Goal: Transaction & Acquisition: Purchase product/service

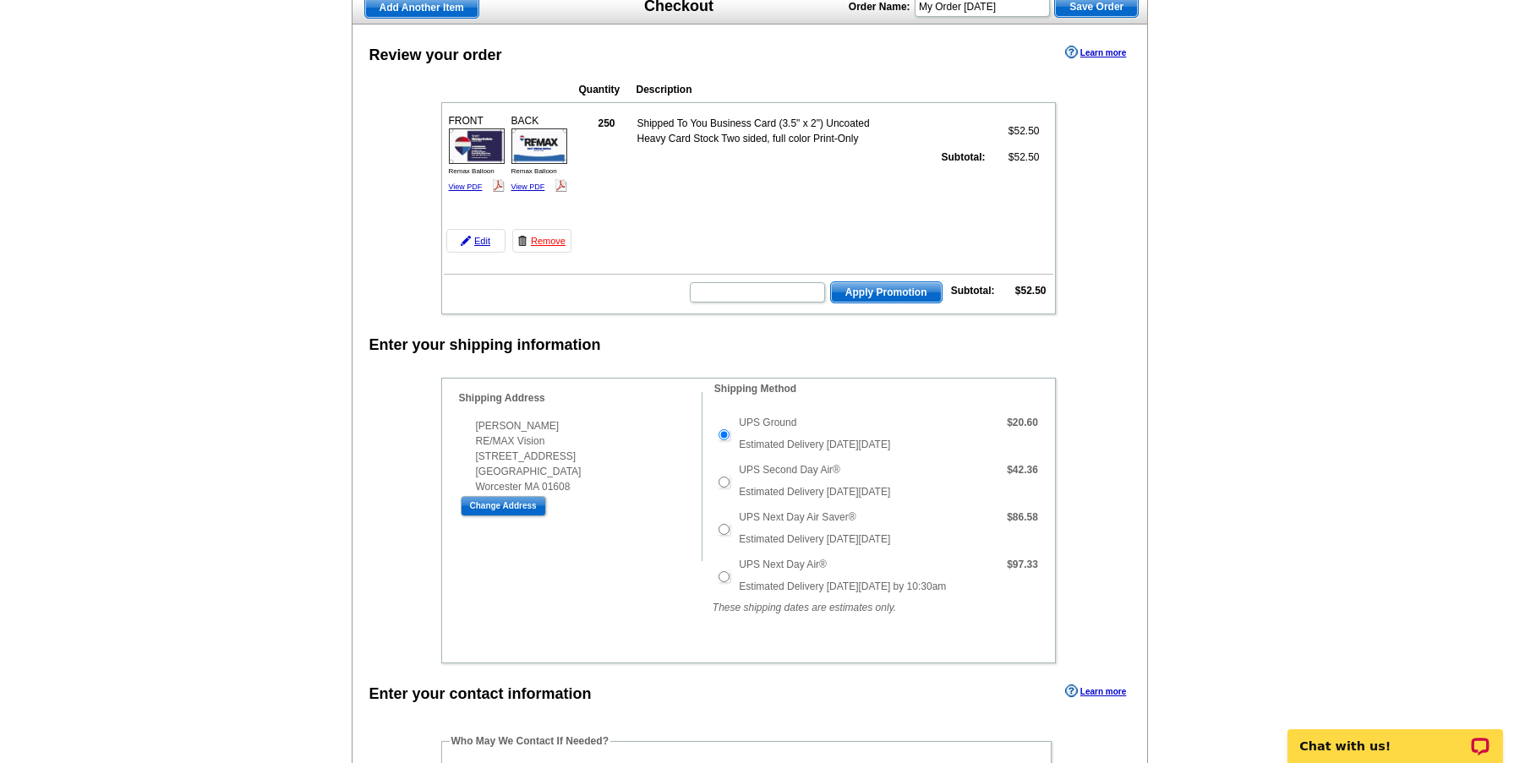
click at [476, 154] on img at bounding box center [477, 147] width 56 height 36
click at [544, 148] on img at bounding box center [539, 147] width 56 height 36
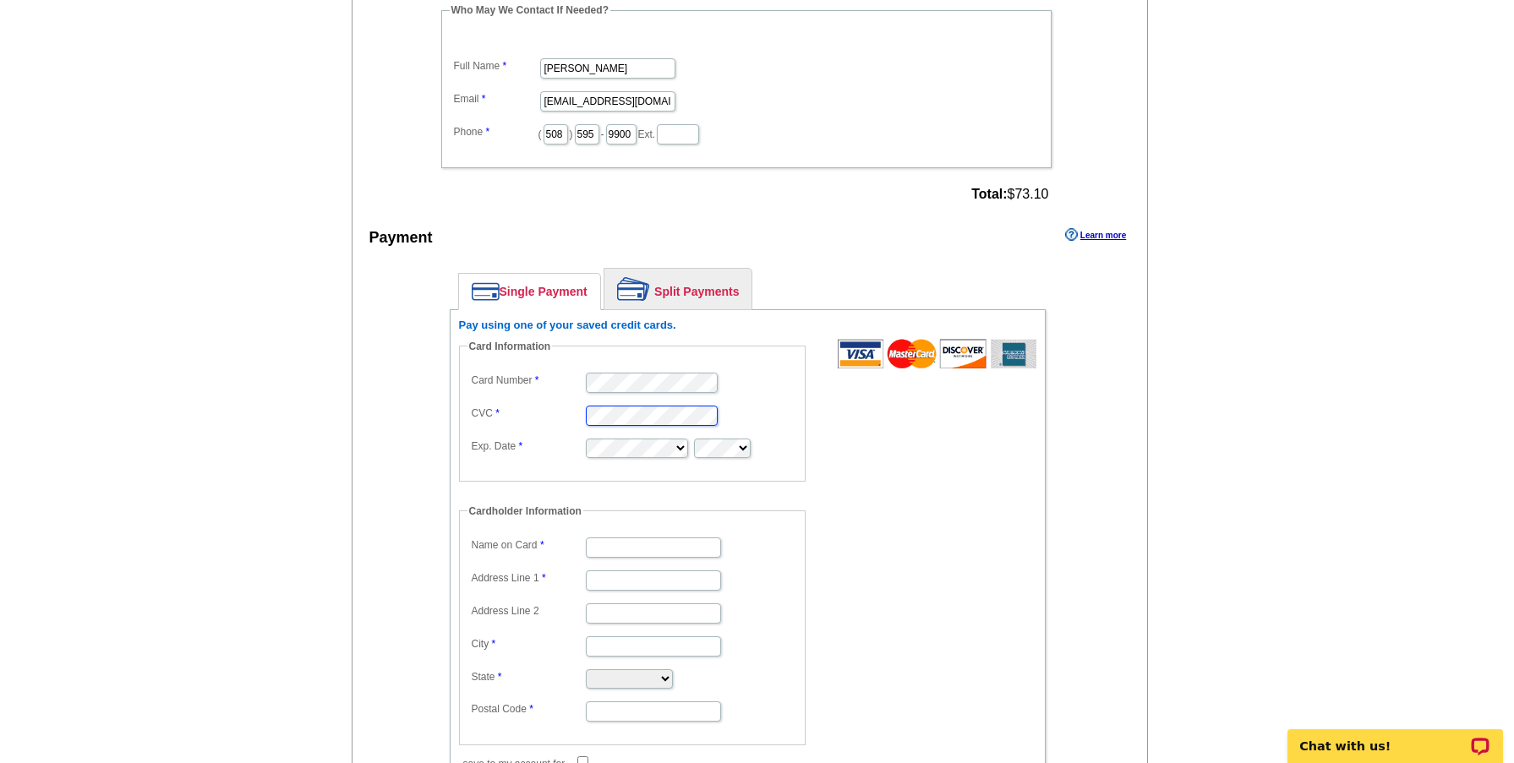
scroll to position [930, 0]
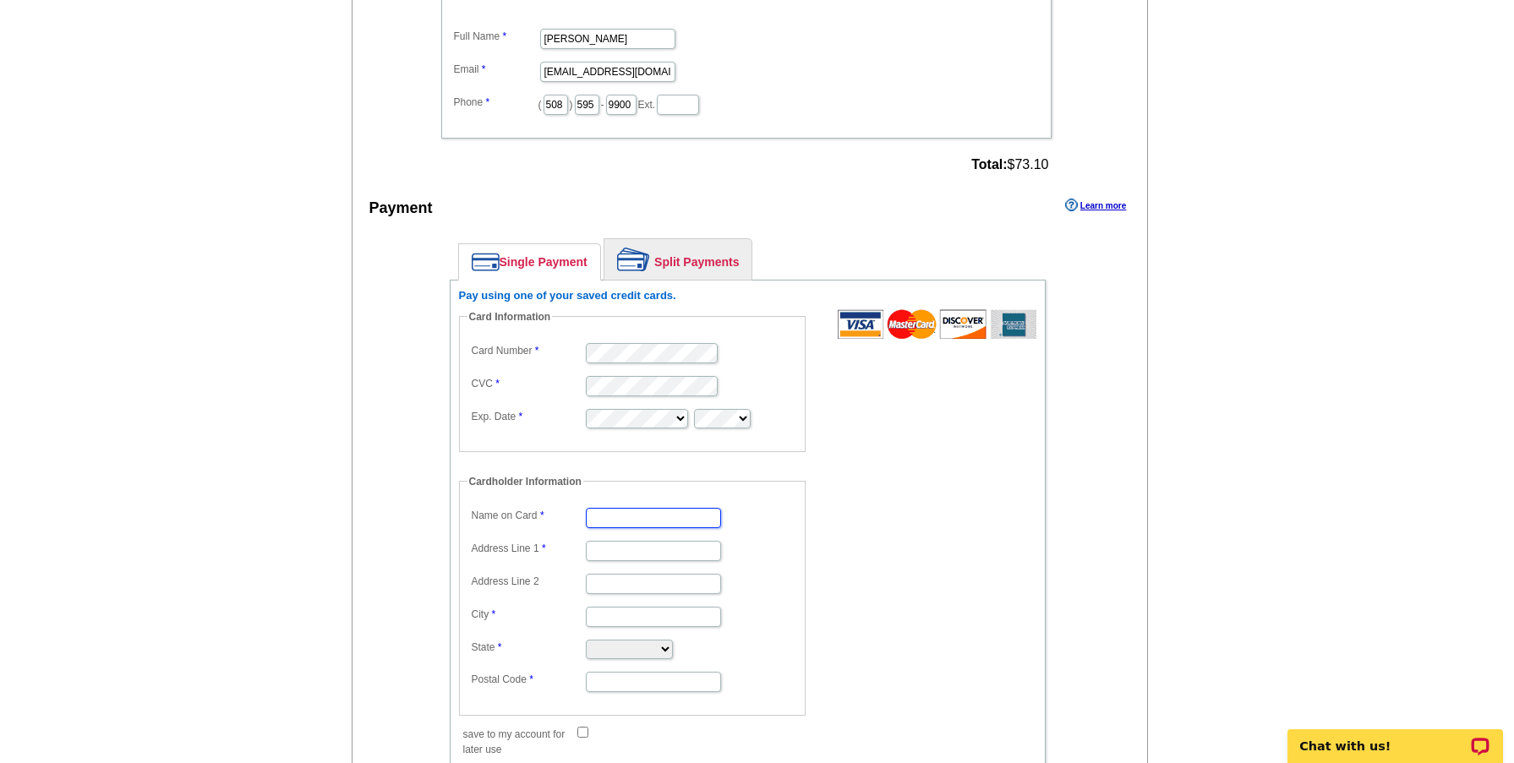
click at [655, 517] on input "Name on Card" at bounding box center [653, 518] width 135 height 20
type input "[PERSON_NAME]"
type input "[STREET_ADDRESS]"
type input "[GEOGRAPHIC_DATA]"
click at [673, 651] on select "Alabama Alaska Arizona Arkansas California Colorado Connecticut District of Col…" at bounding box center [629, 649] width 87 height 19
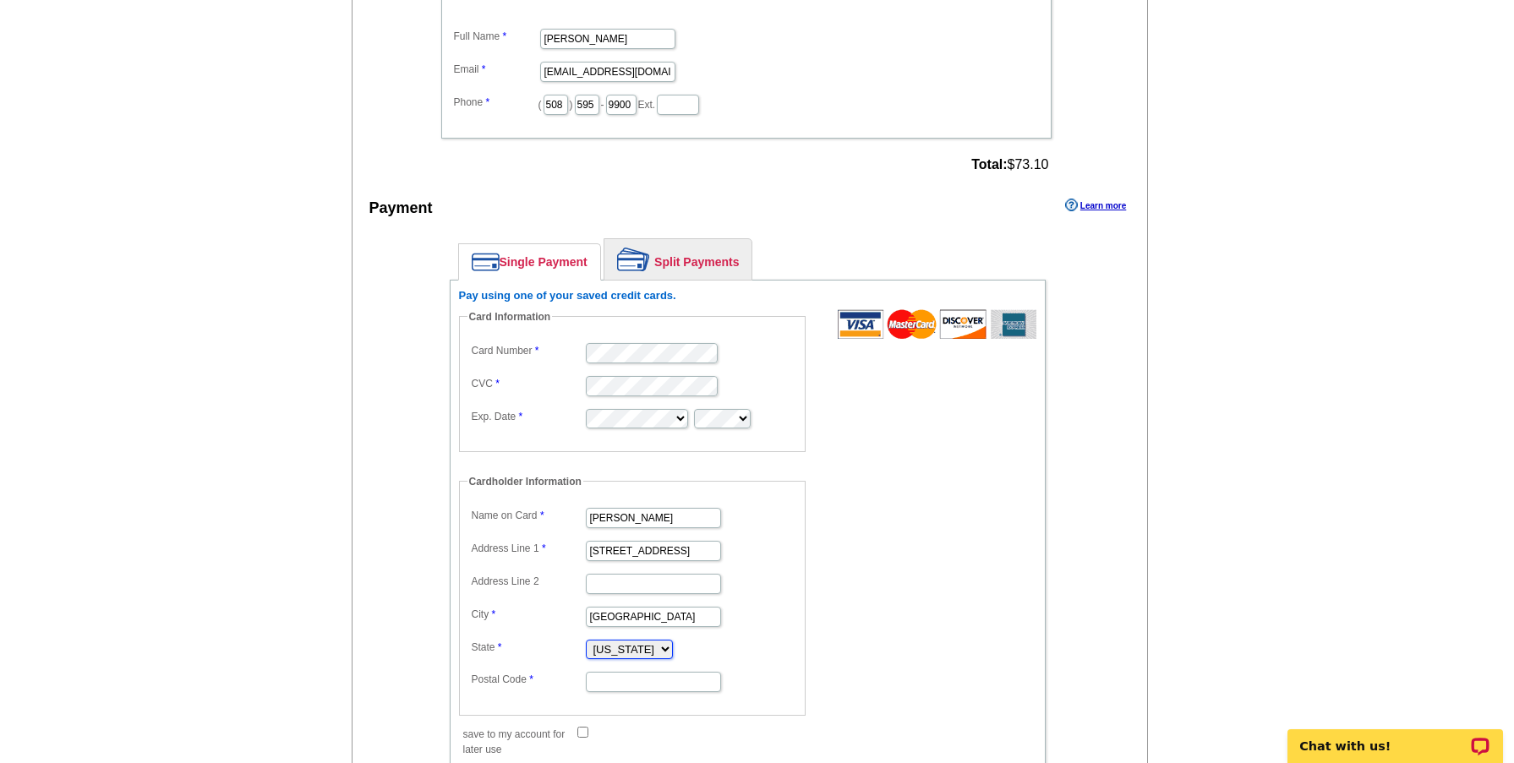
select select "MA"
click at [586, 641] on select "Alabama Alaska Arizona Arkansas California Colorado Connecticut District of Col…" at bounding box center [629, 649] width 87 height 19
click at [660, 684] on input "Postal Code" at bounding box center [653, 682] width 135 height 20
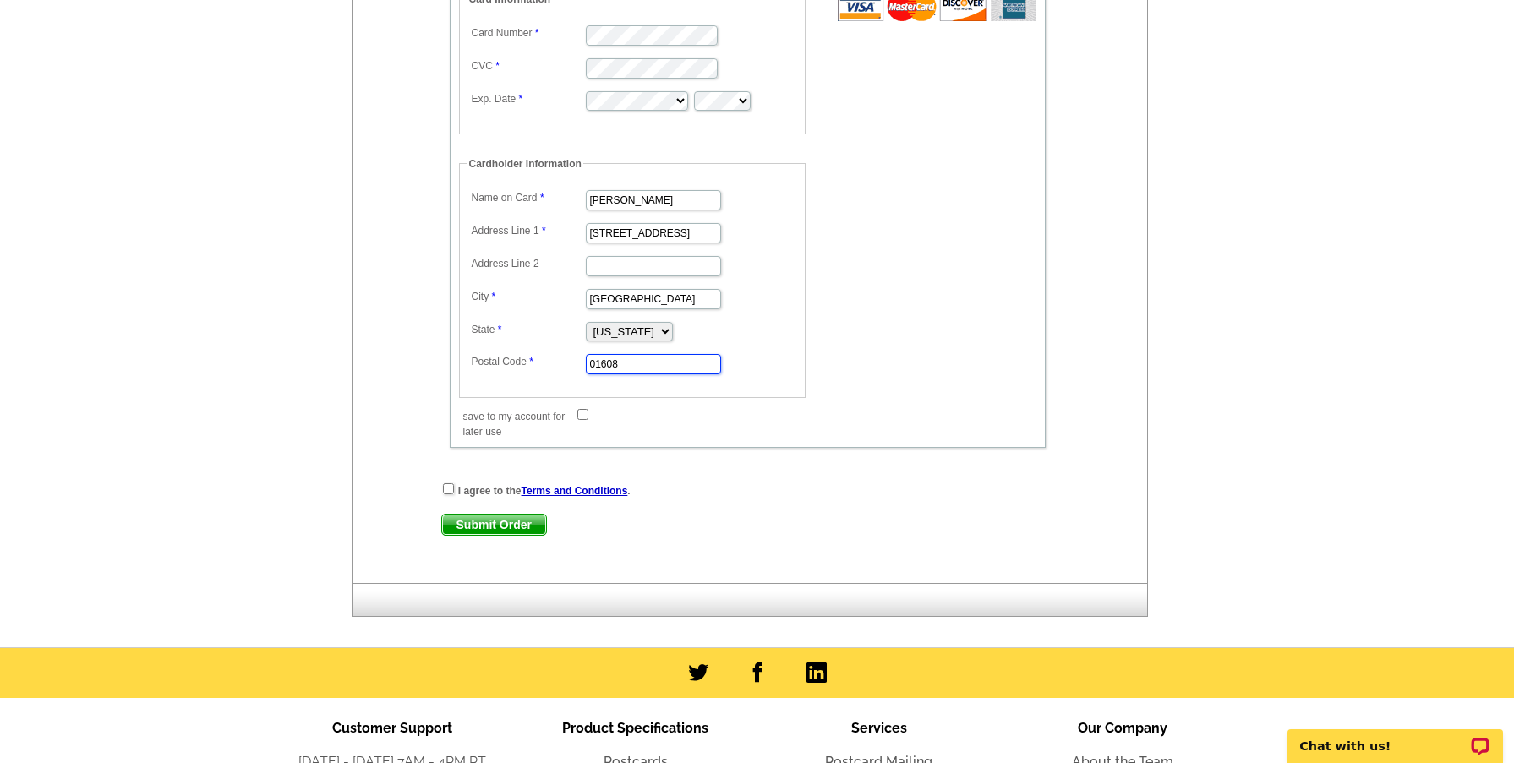
scroll to position [1268, 0]
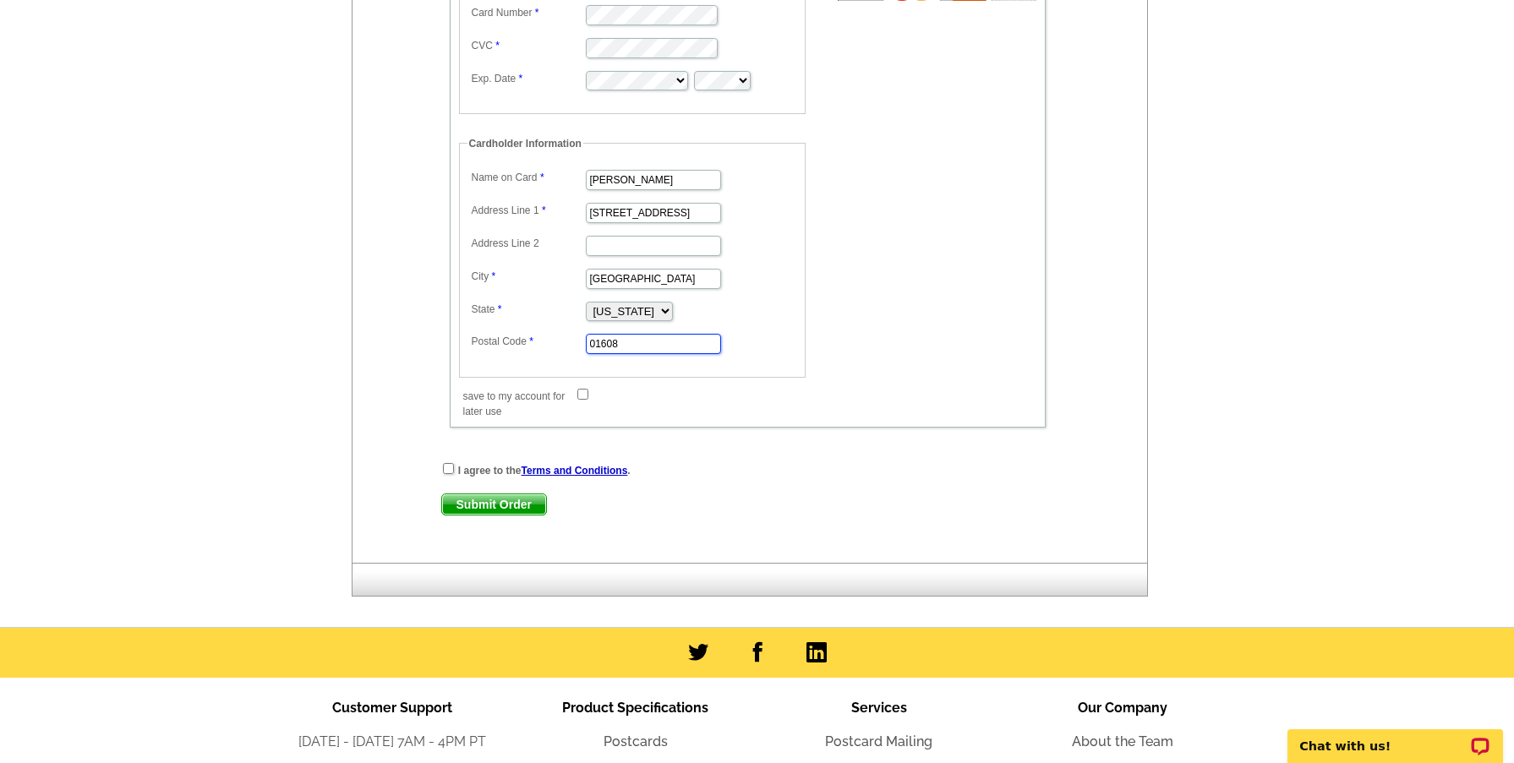
type input "01608"
click at [449, 474] on input "checkbox" at bounding box center [448, 468] width 11 height 11
checkbox input "true"
click at [473, 500] on span "Submit Order" at bounding box center [494, 505] width 104 height 20
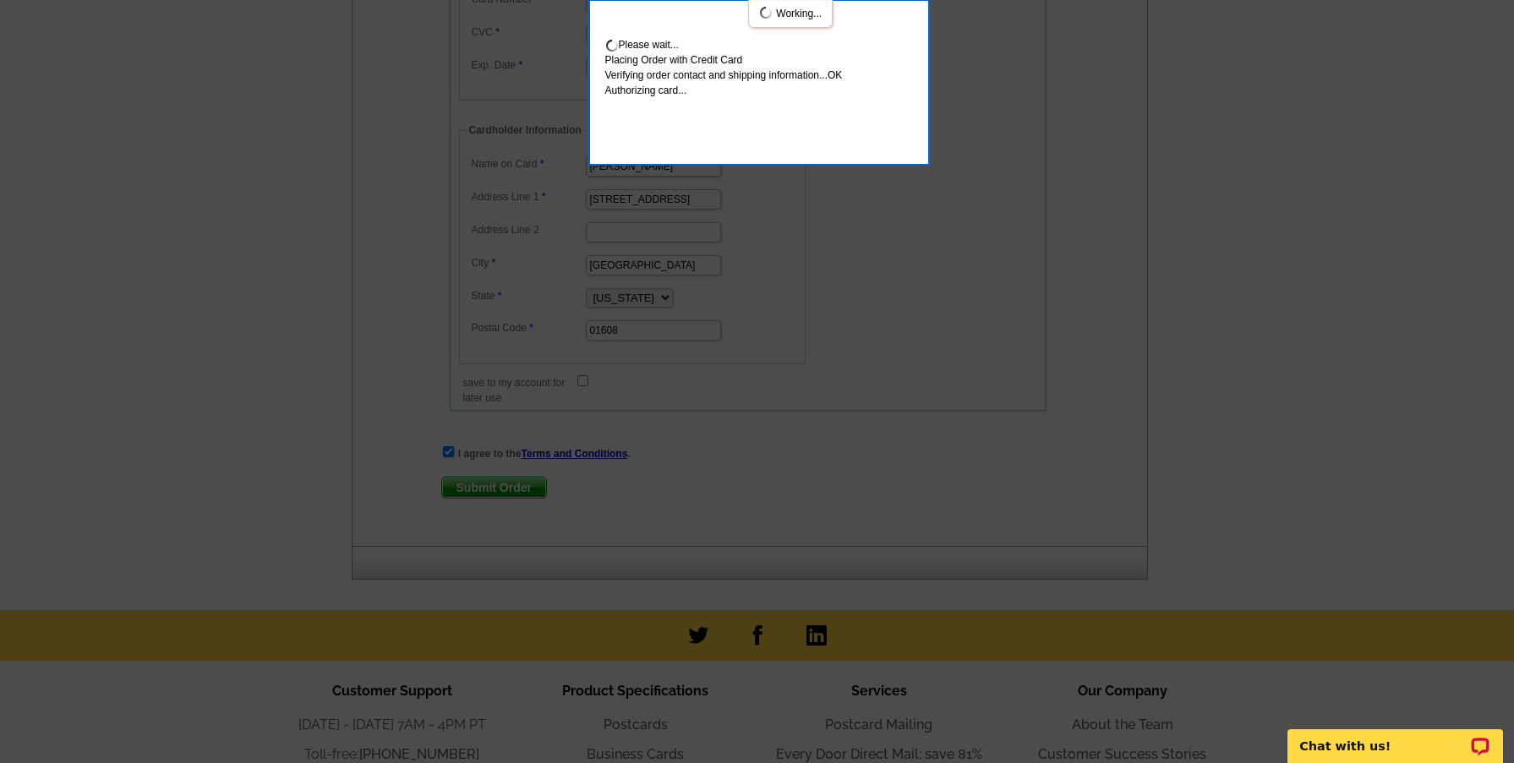
scroll to position [1360, 0]
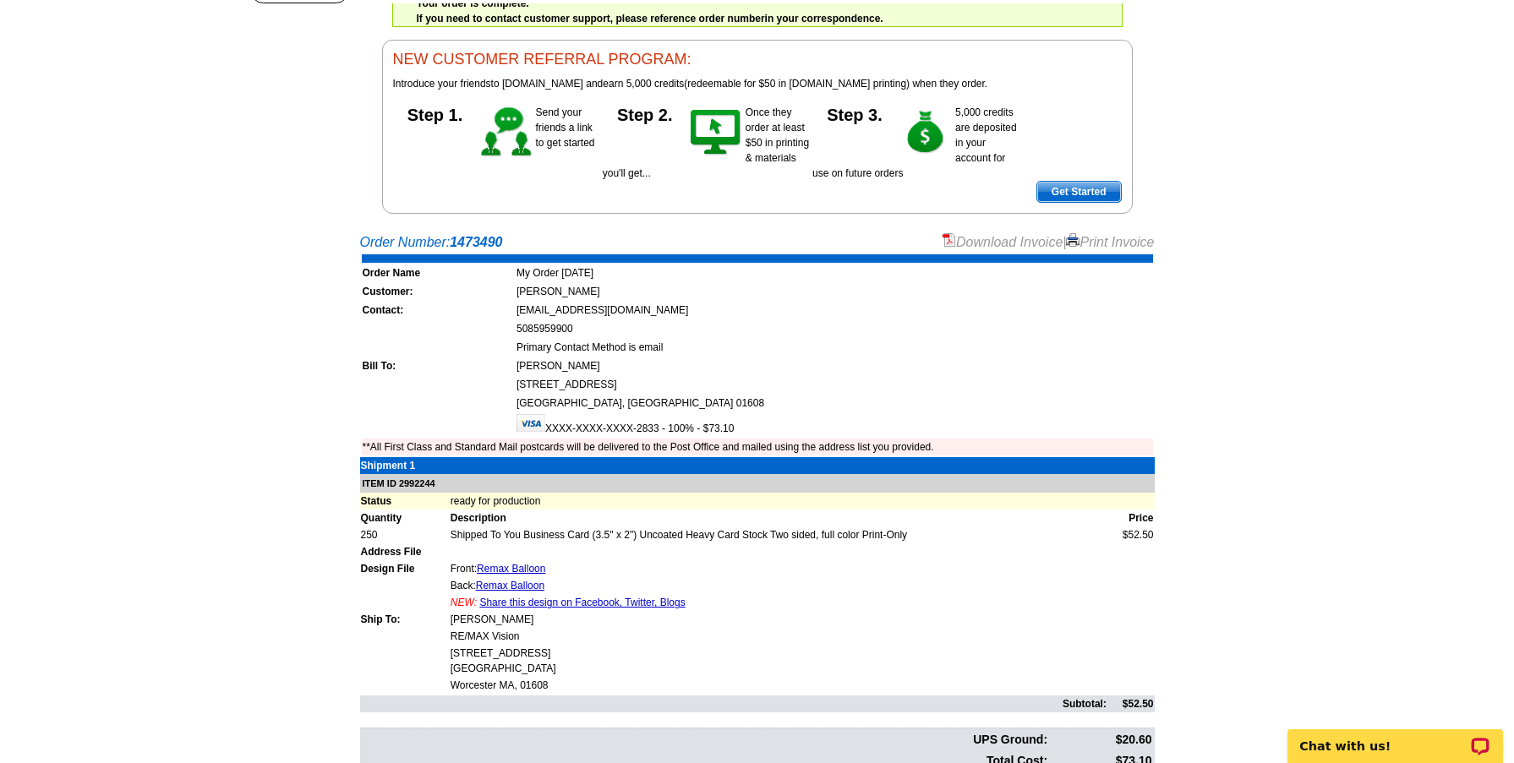
scroll to position [169, 0]
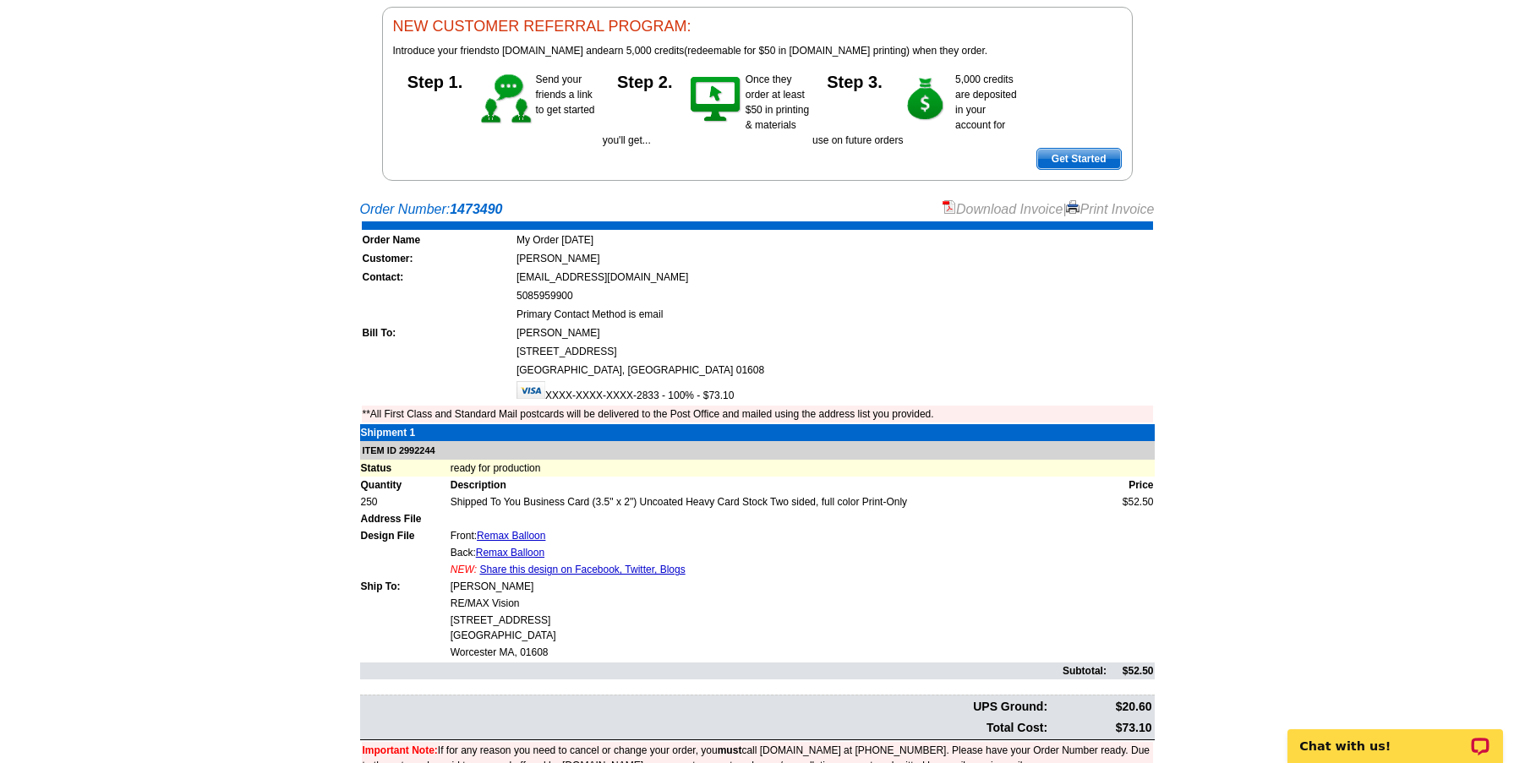
click at [615, 569] on link "Share this design on Facebook, Twitter, Blogs" at bounding box center [581, 570] width 205 height 12
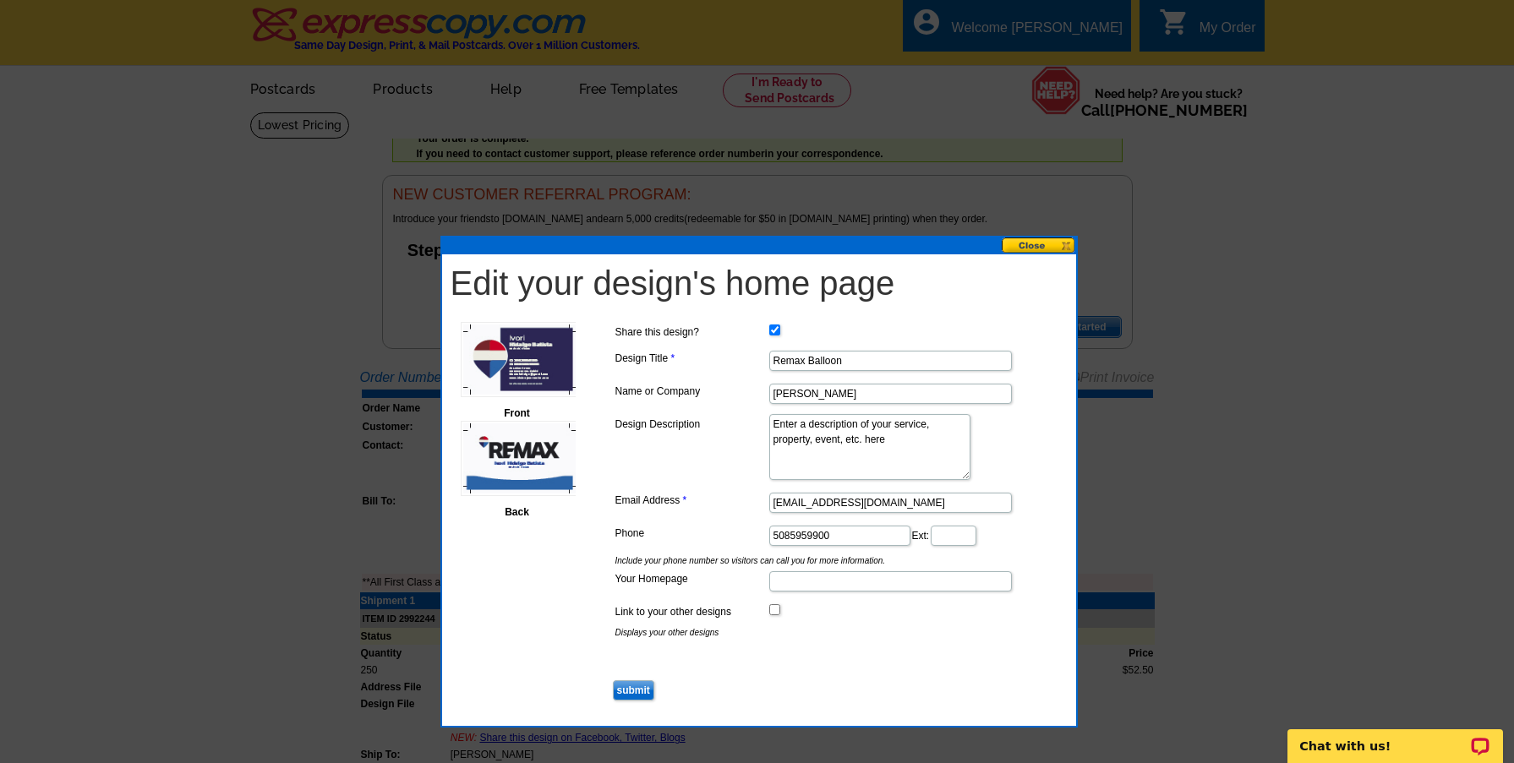
scroll to position [0, 0]
click at [1027, 252] on button at bounding box center [1039, 246] width 74 height 16
